Goal: Check status: Check status

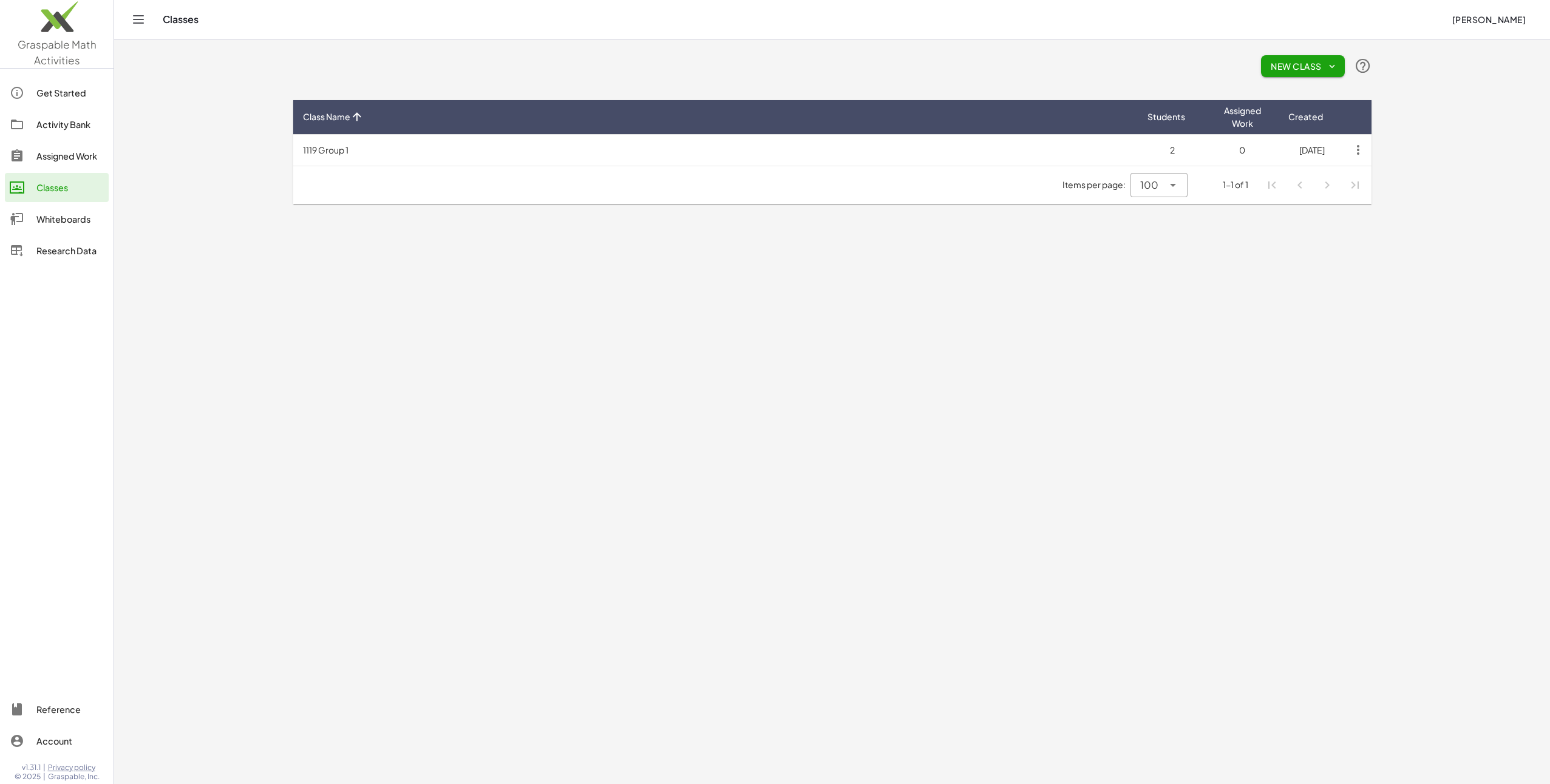
click at [76, 161] on div "Assigned Work" at bounding box center [70, 156] width 67 height 15
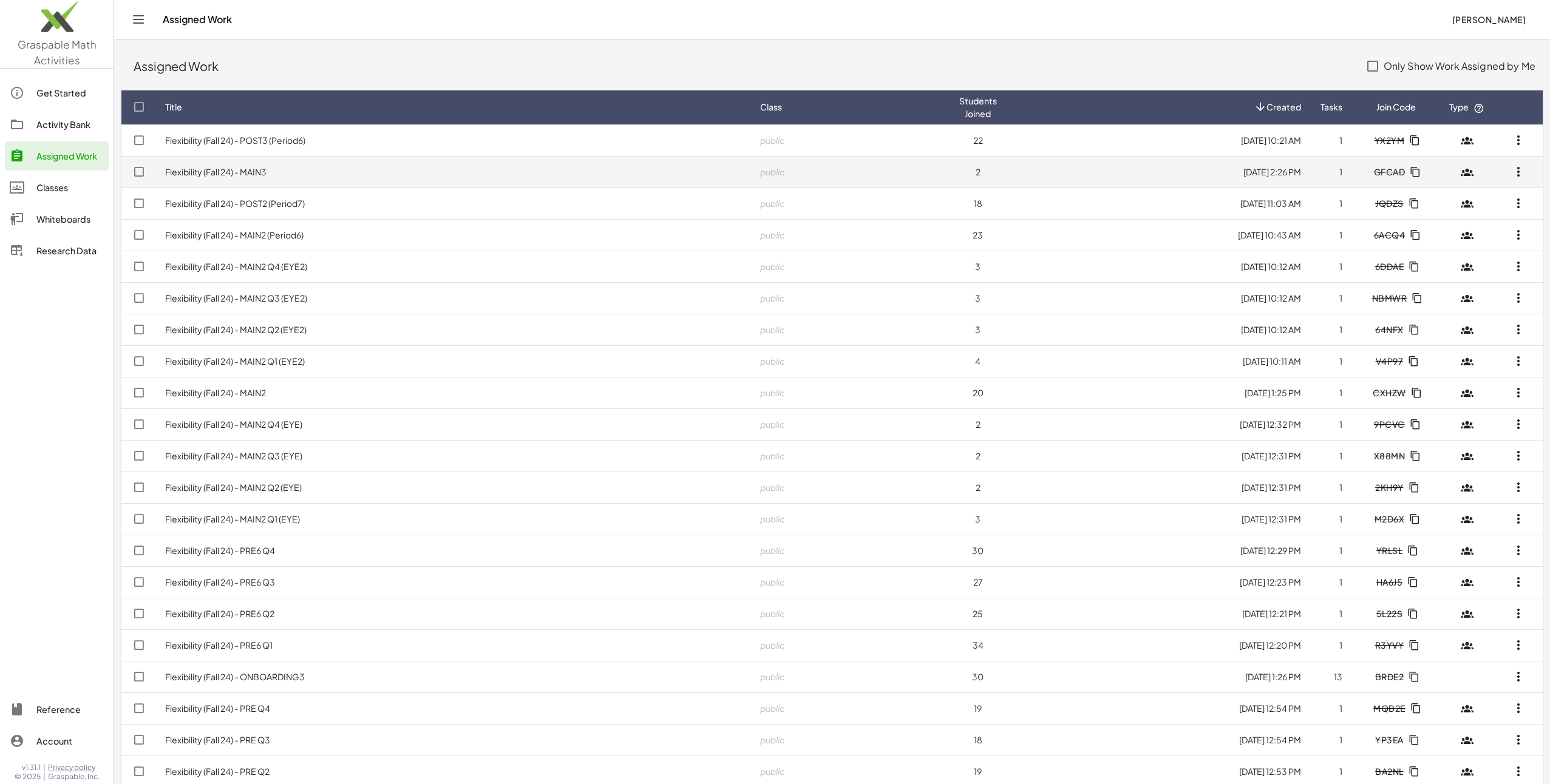
click at [232, 173] on link "Flexibility (Fall 24) - MAIN3" at bounding box center [216, 172] width 101 height 11
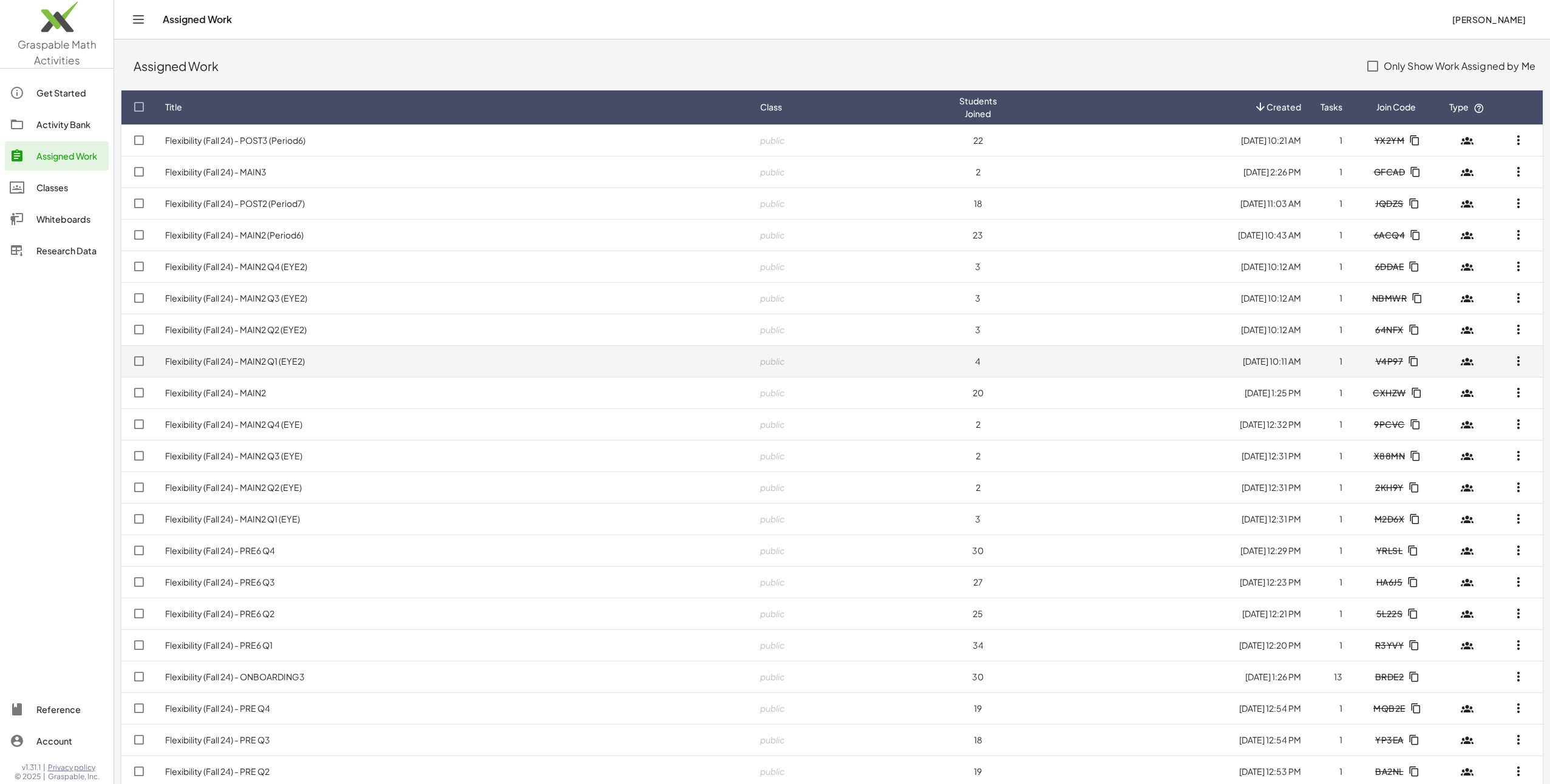
click at [289, 356] on link "Flexibility (Fall 24) - MAIN2 Q1 (EYE2)" at bounding box center [235, 361] width 140 height 11
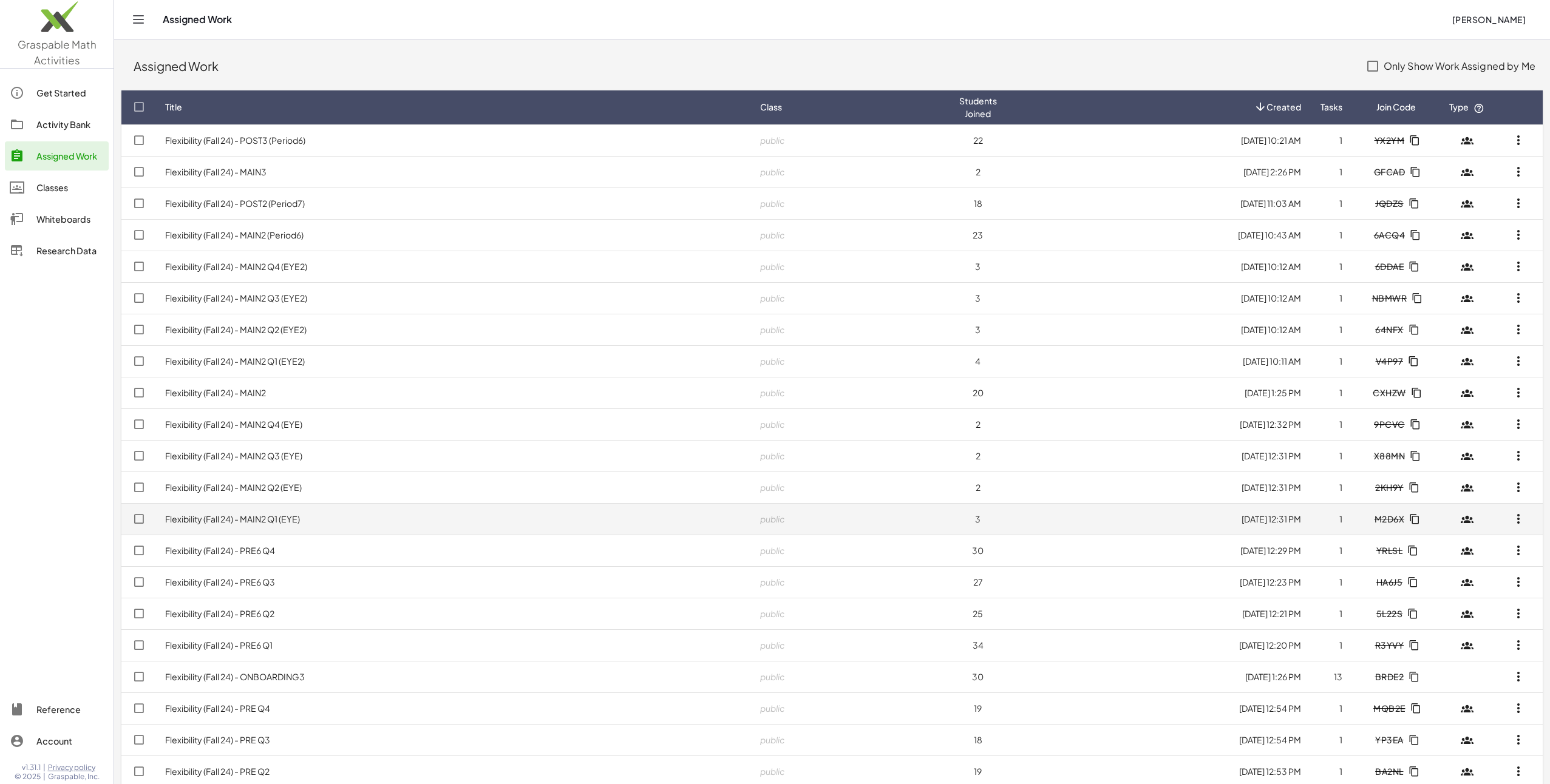
click at [240, 515] on link "Flexibility (Fall 24) - MAIN2 Q1 (EYE)" at bounding box center [232, 518] width 134 height 11
